Goal: Information Seeking & Learning: Understand process/instructions

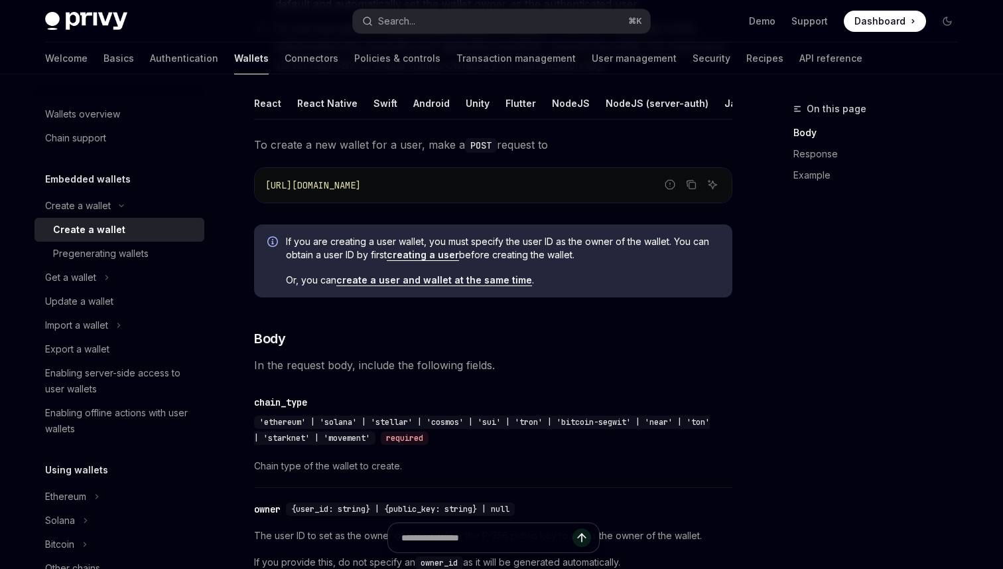
click at [343, 109] on div "React Native" at bounding box center [327, 103] width 60 height 31
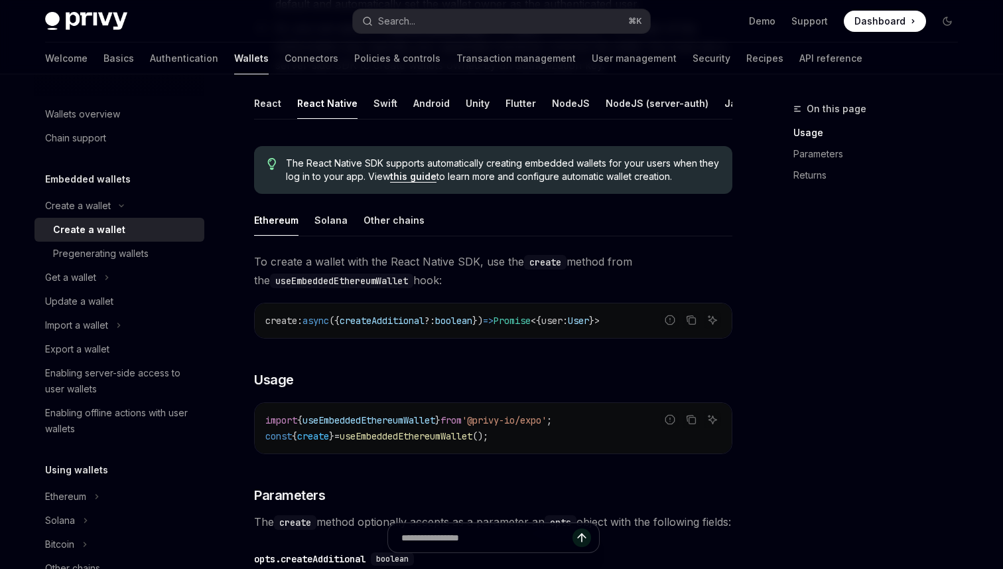
click at [280, 103] on ul "React React Native Swift Android Unity Flutter NodeJS NodeJS (server-auth) Java…" at bounding box center [493, 104] width 478 height 32
click at [272, 105] on div "React" at bounding box center [267, 103] width 27 height 31
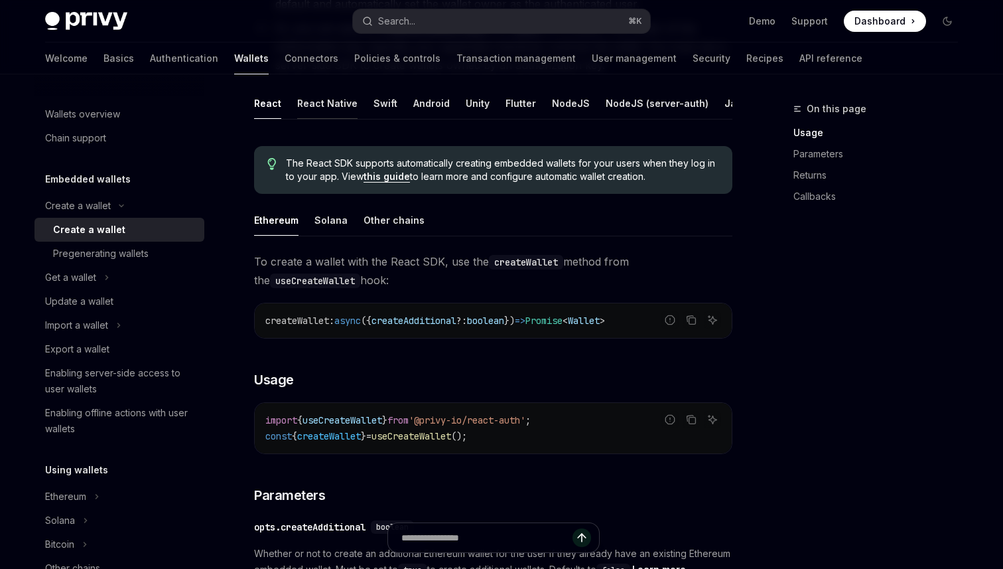
click at [315, 103] on div "React Native" at bounding box center [327, 103] width 60 height 31
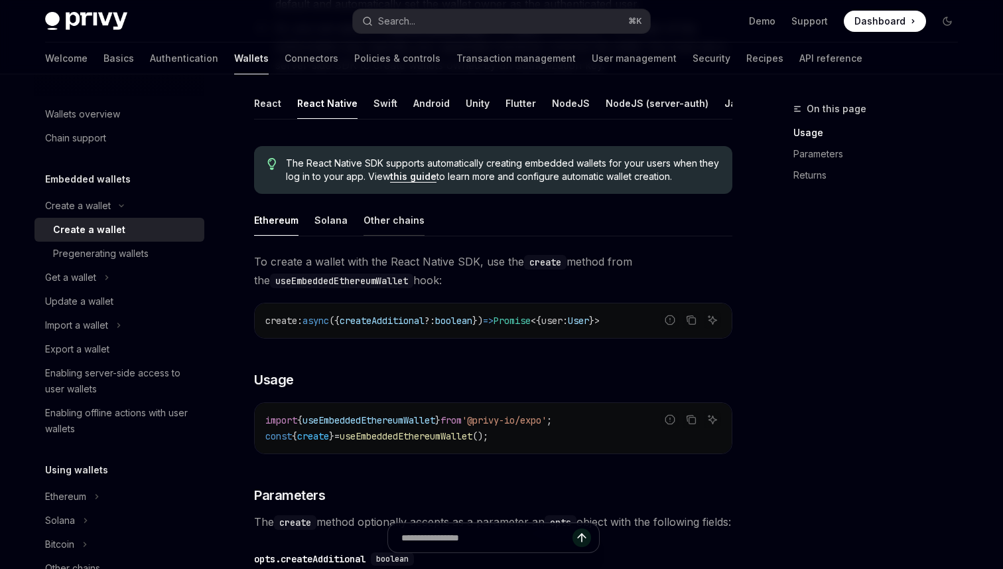
click at [364, 220] on div "Other chains" at bounding box center [394, 219] width 61 height 31
type textarea "*"
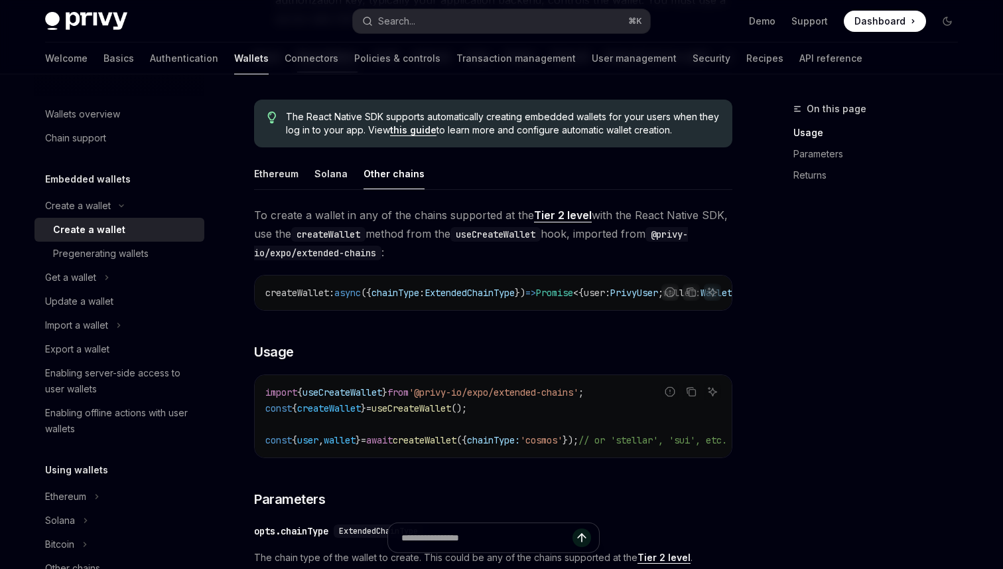
scroll to position [314, 0]
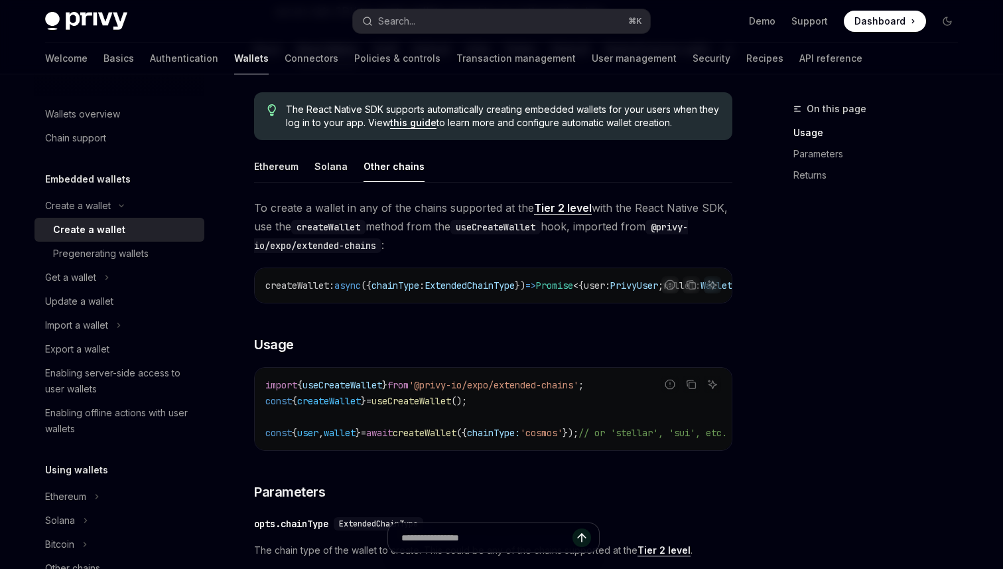
click at [364, 299] on div "createWallet : async ({ chainType : ExtendedChainType }) => Promise < { user : …" at bounding box center [493, 285] width 477 height 34
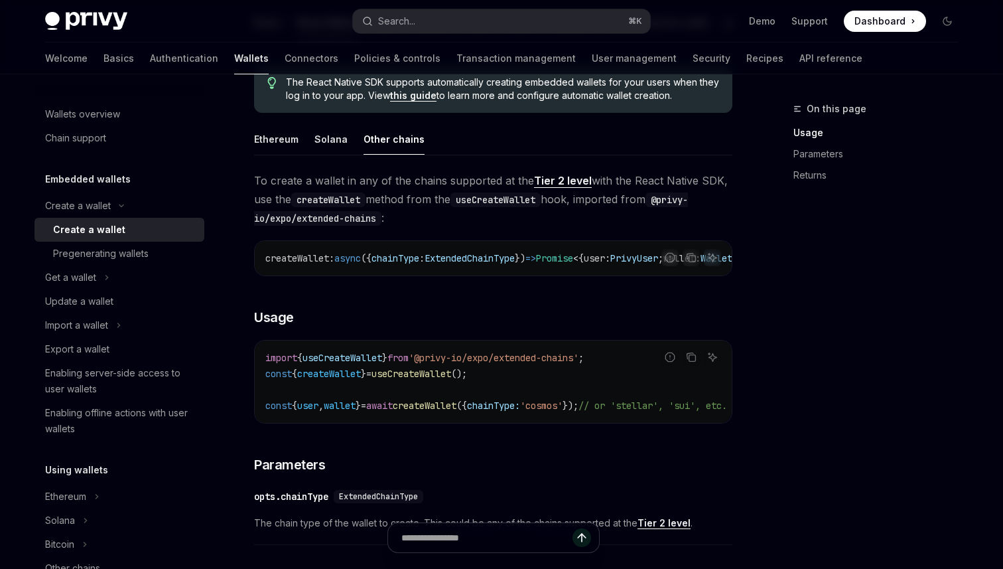
scroll to position [342, 0]
click at [271, 360] on span "import" at bounding box center [281, 357] width 32 height 12
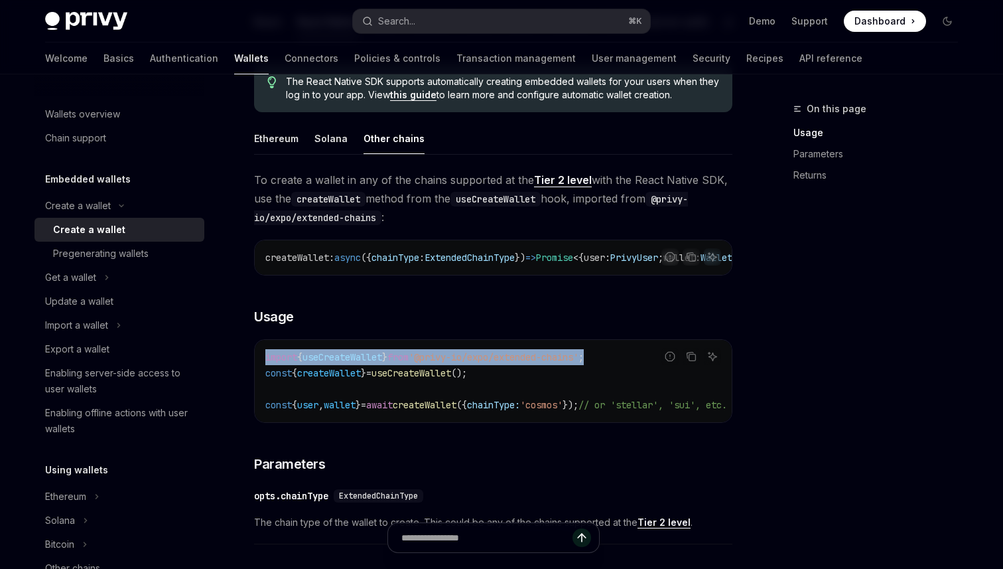
drag, startPoint x: 271, startPoint y: 360, endPoint x: 610, endPoint y: 360, distance: 339.0
click at [584, 360] on span "import { useCreateWallet } from '@privy-io/expo/extended-chains' ;" at bounding box center [424, 357] width 318 height 12
copy span "import { useCreateWallet } from '@privy-io/expo/extended-chains' ;"
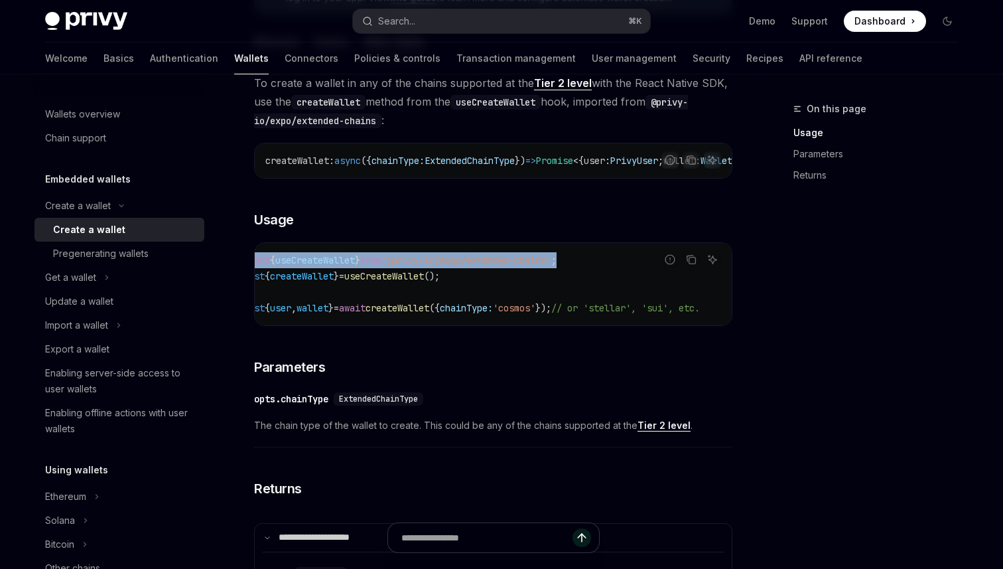
scroll to position [0, 0]
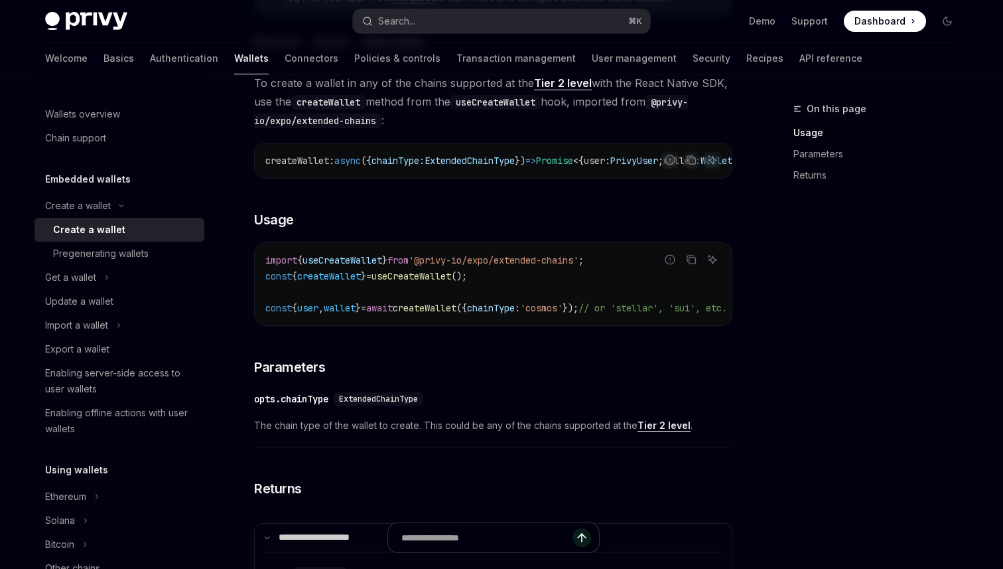
click at [431, 281] on span "useCreateWallet" at bounding box center [412, 276] width 80 height 12
drag, startPoint x: 431, startPoint y: 281, endPoint x: 484, endPoint y: 283, distance: 53.1
click at [467, 282] on span "const { createWallet } = useCreateWallet ();" at bounding box center [366, 276] width 202 height 12
copy span "useCreateWallet ()"
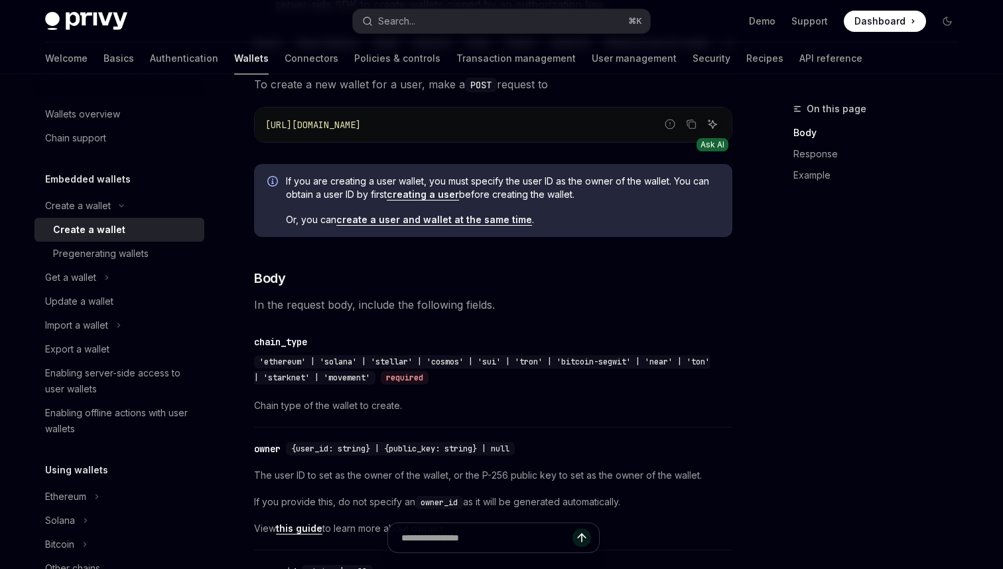
scroll to position [328, 0]
